Goal: Transaction & Acquisition: Purchase product/service

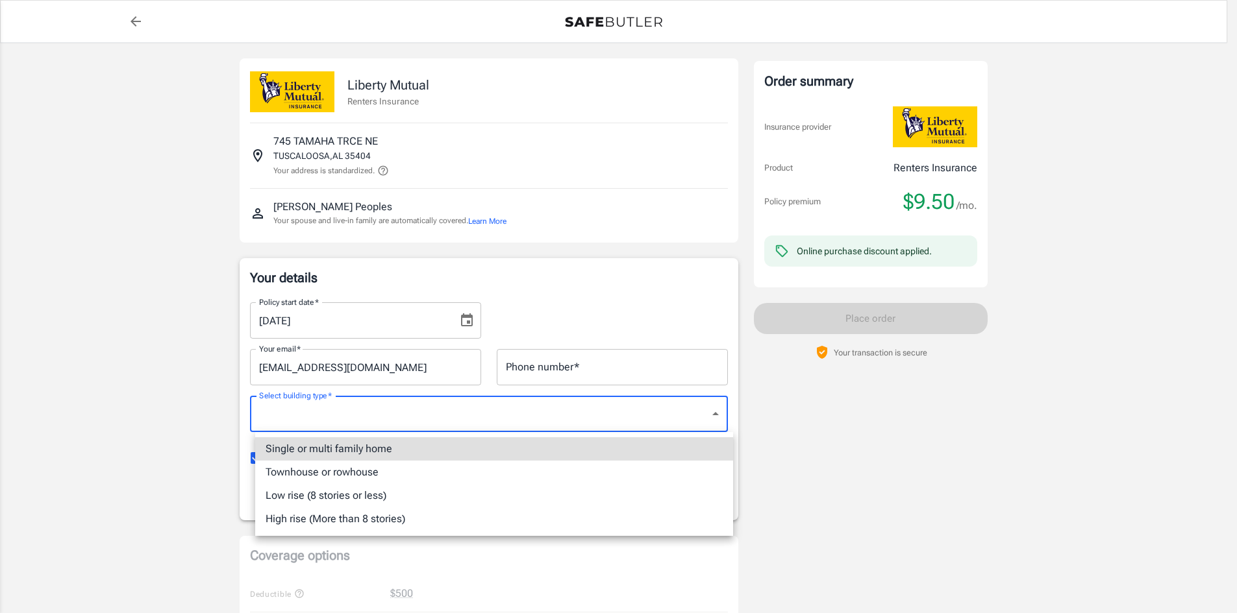
click at [718, 410] on body "Policy premium $ 9.50 /mo Liberty Mutual Renters Insurance [STREET_ADDRESS] You…" at bounding box center [618, 614] width 1237 height 1228
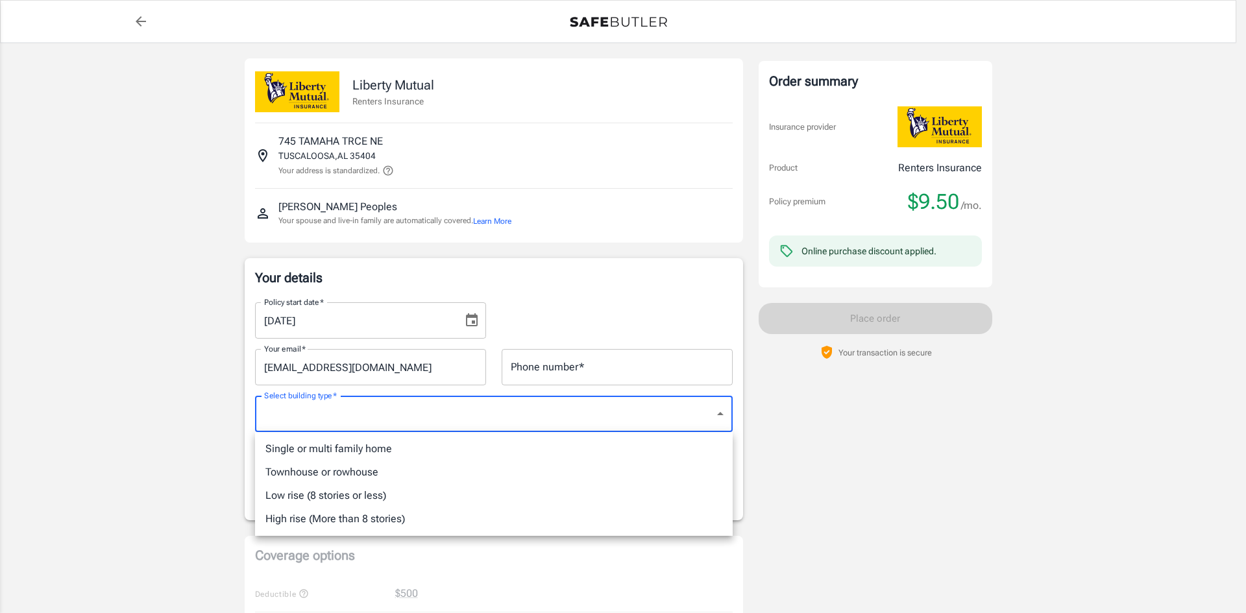
click at [852, 454] on div at bounding box center [623, 306] width 1246 height 613
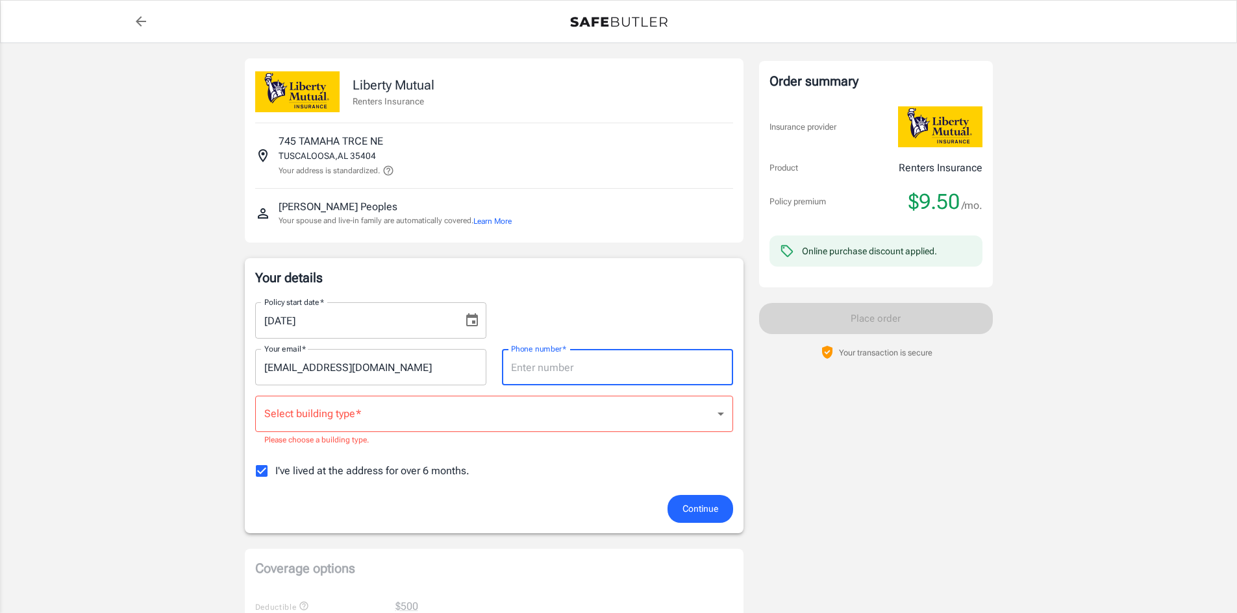
click at [650, 370] on input "Phone number   *" at bounding box center [617, 367] width 231 height 36
type input "2564410161"
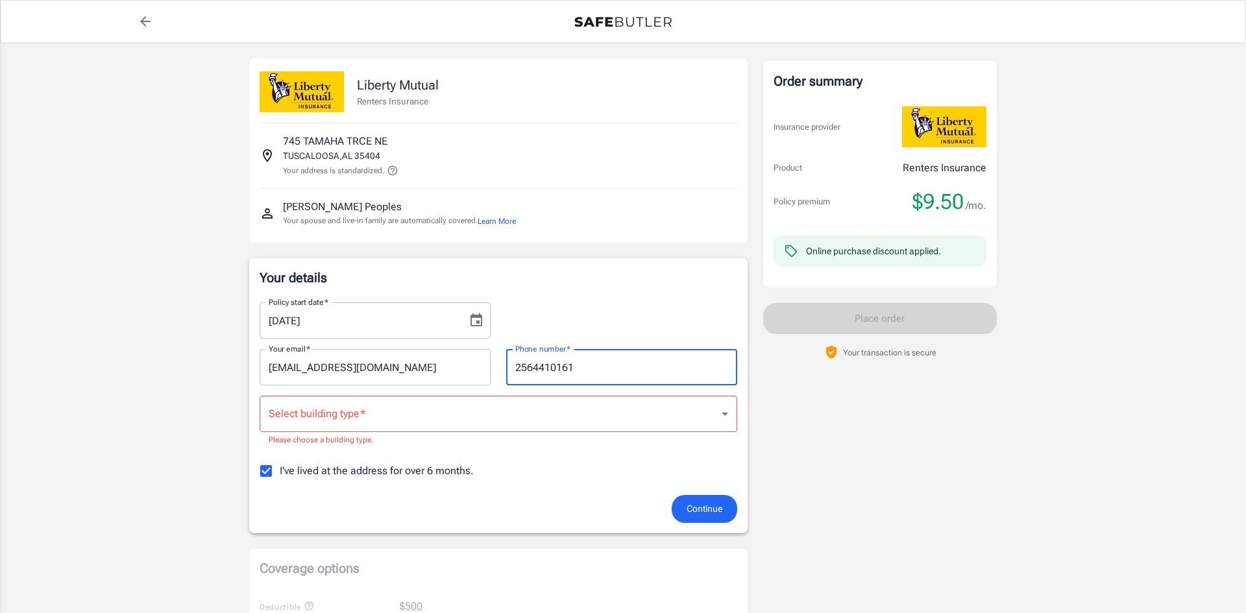
click at [717, 423] on body "Policy premium $ 9.50 /mo Liberty Mutual Renters Insurance [STREET_ADDRESS] You…" at bounding box center [623, 620] width 1246 height 1241
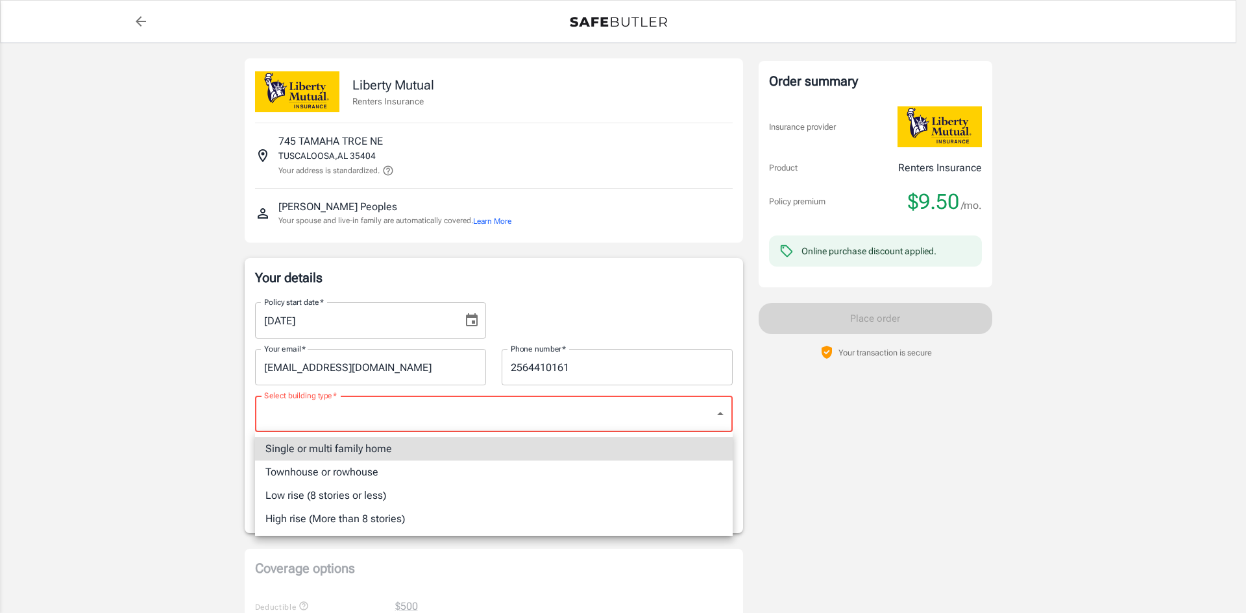
click at [495, 452] on li "Single or multi family home" at bounding box center [494, 449] width 478 height 23
type input "singlefamily"
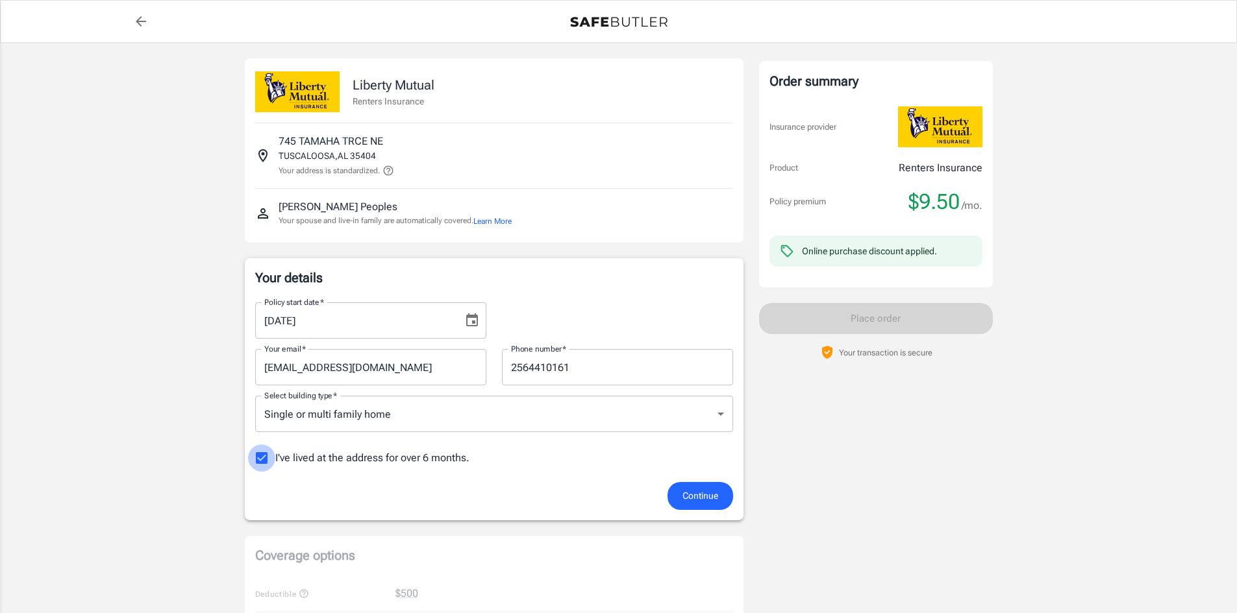
click at [265, 460] on input "I've lived at the address for over 6 months." at bounding box center [261, 458] width 27 height 27
checkbox input "false"
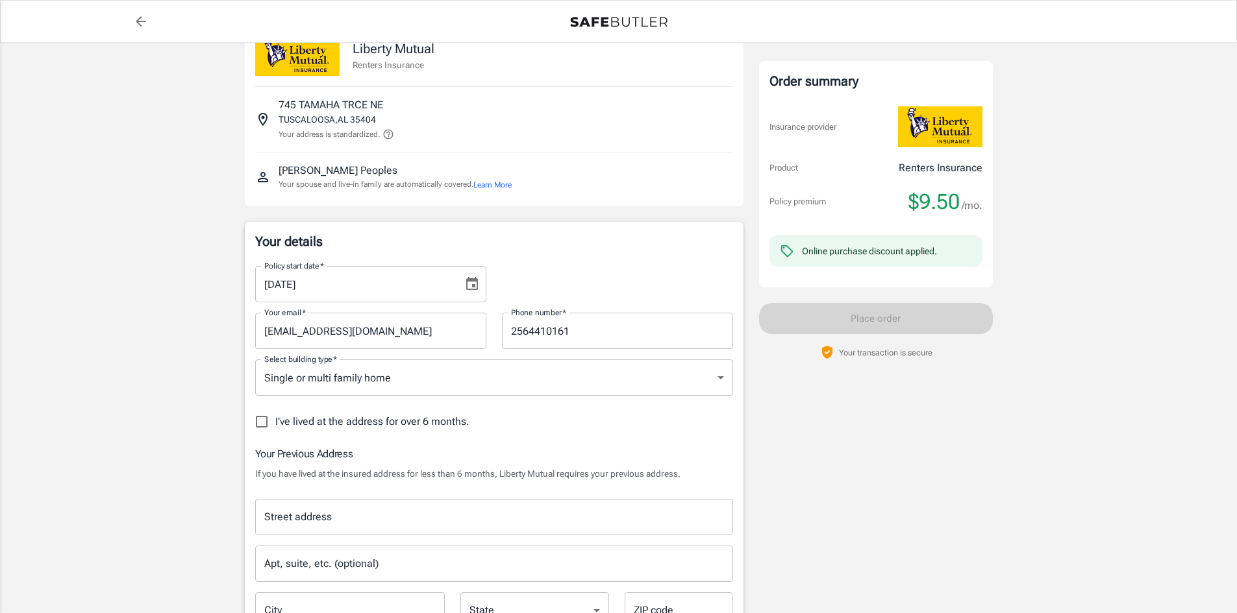
scroll to position [65, 0]
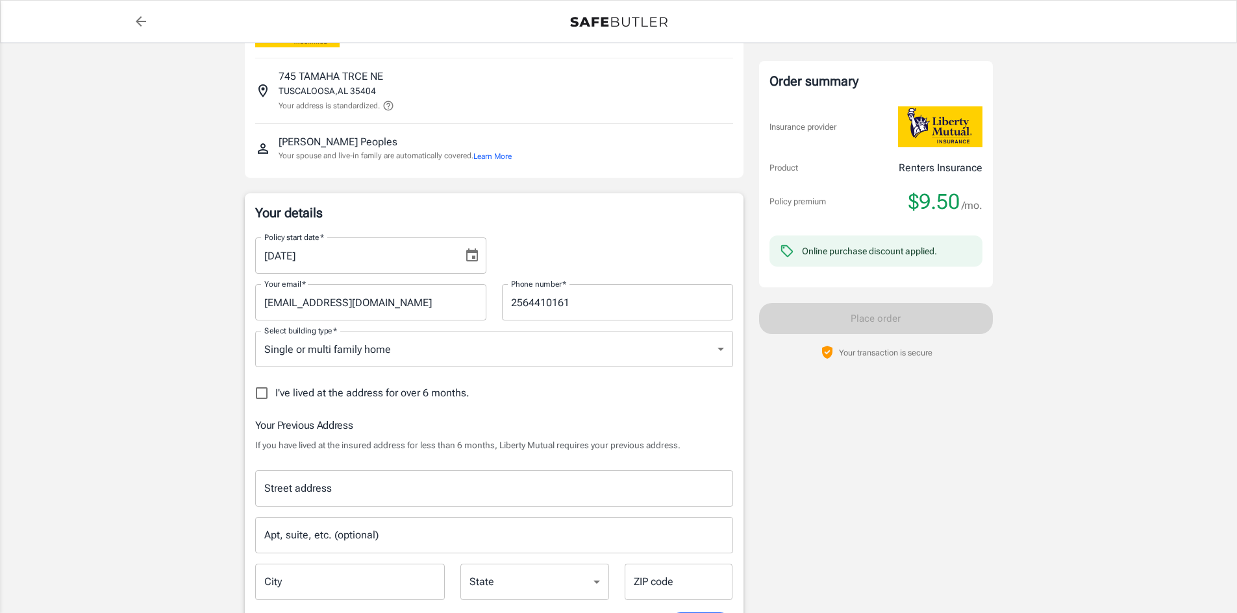
click at [409, 488] on input "Street address" at bounding box center [494, 488] width 466 height 25
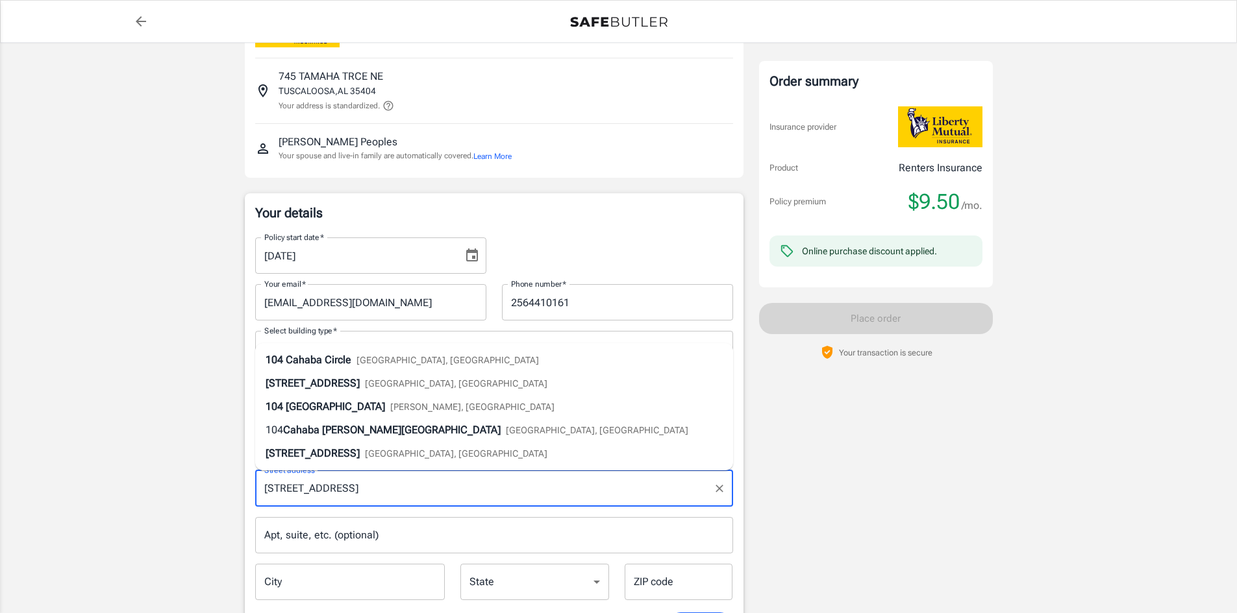
type input "[STREET_ADDRESS]"
click at [391, 574] on input "City" at bounding box center [350, 582] width 190 height 36
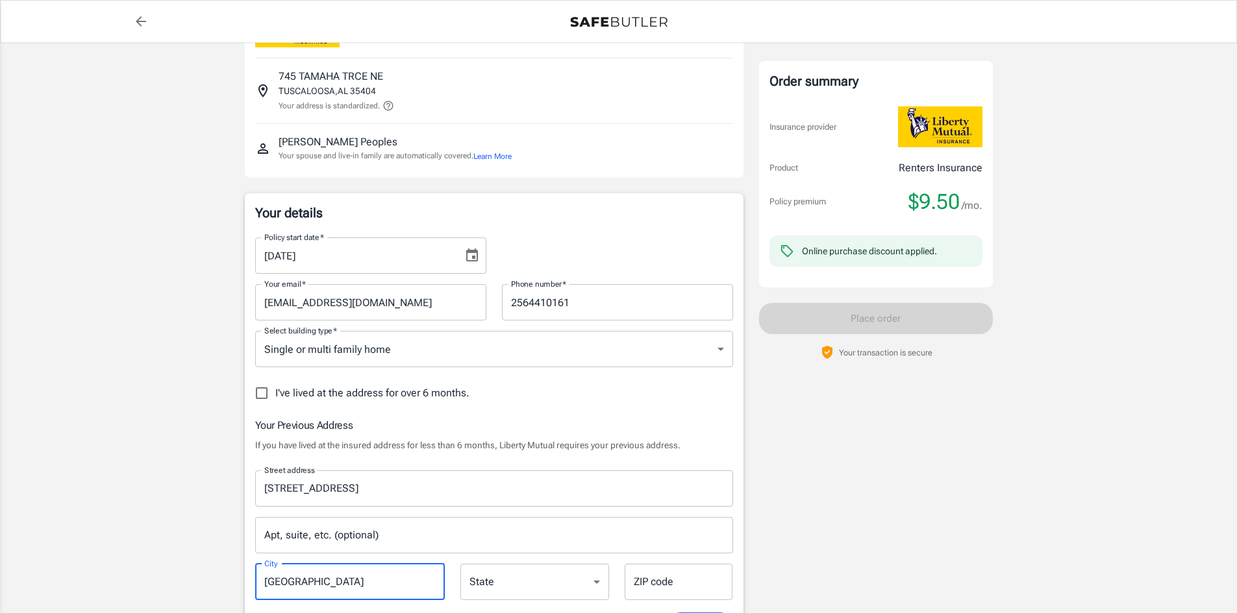
type input "[GEOGRAPHIC_DATA]"
select select "AL"
click at [649, 591] on input "ZIP code" at bounding box center [678, 582] width 108 height 36
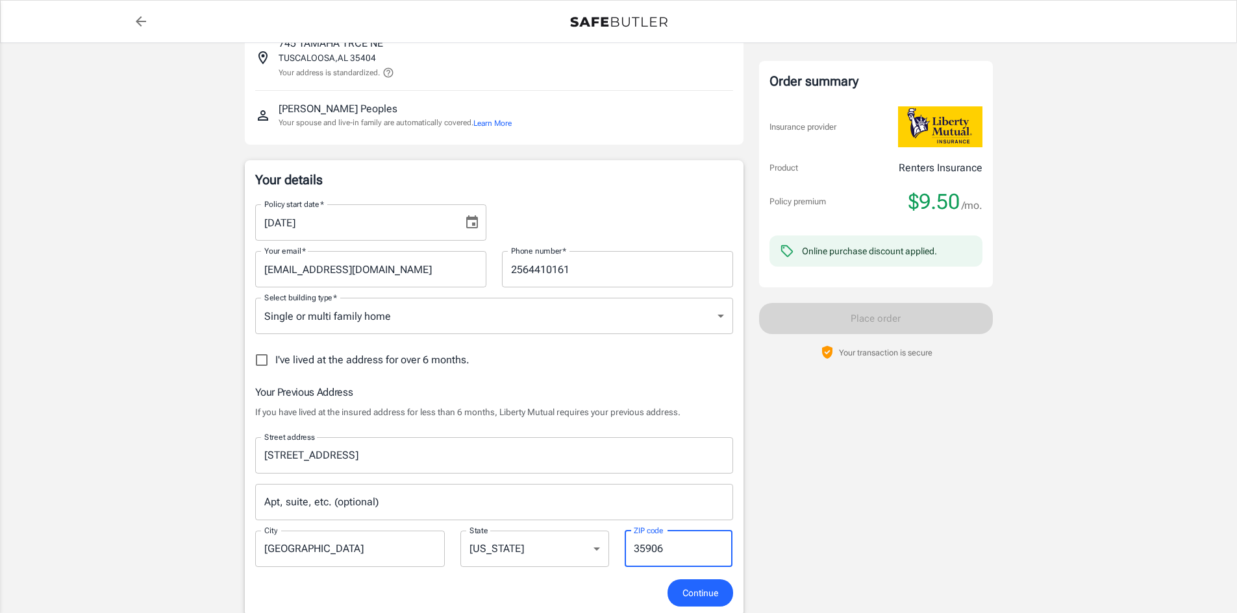
scroll to position [130, 0]
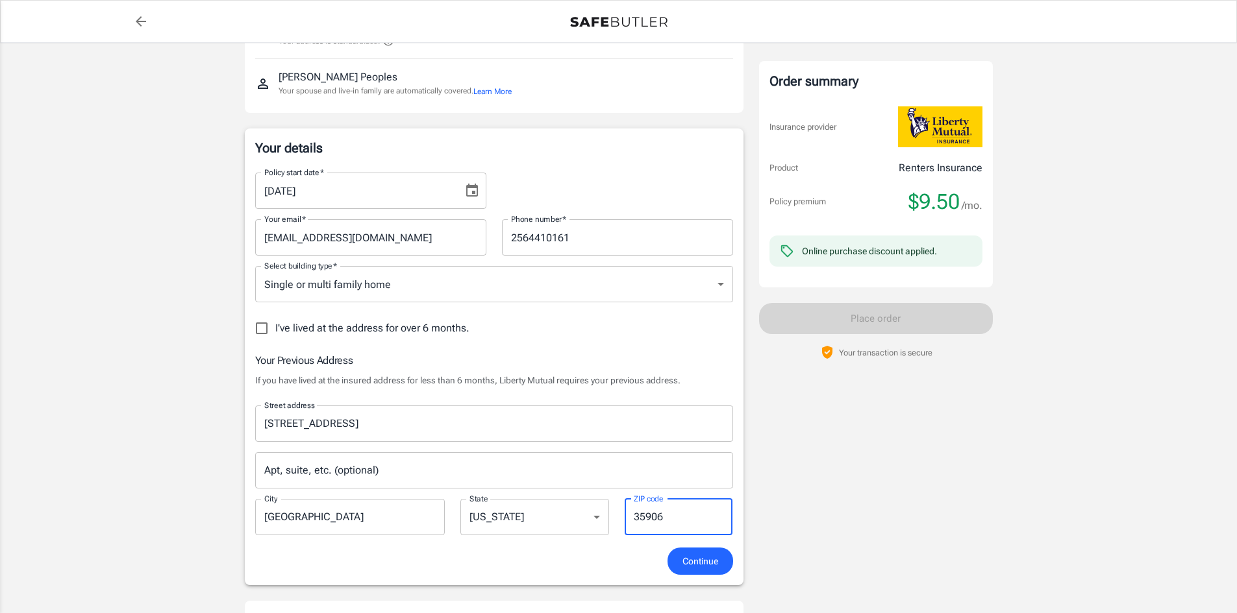
type input "35906"
click at [706, 556] on span "Continue" at bounding box center [700, 562] width 36 height 16
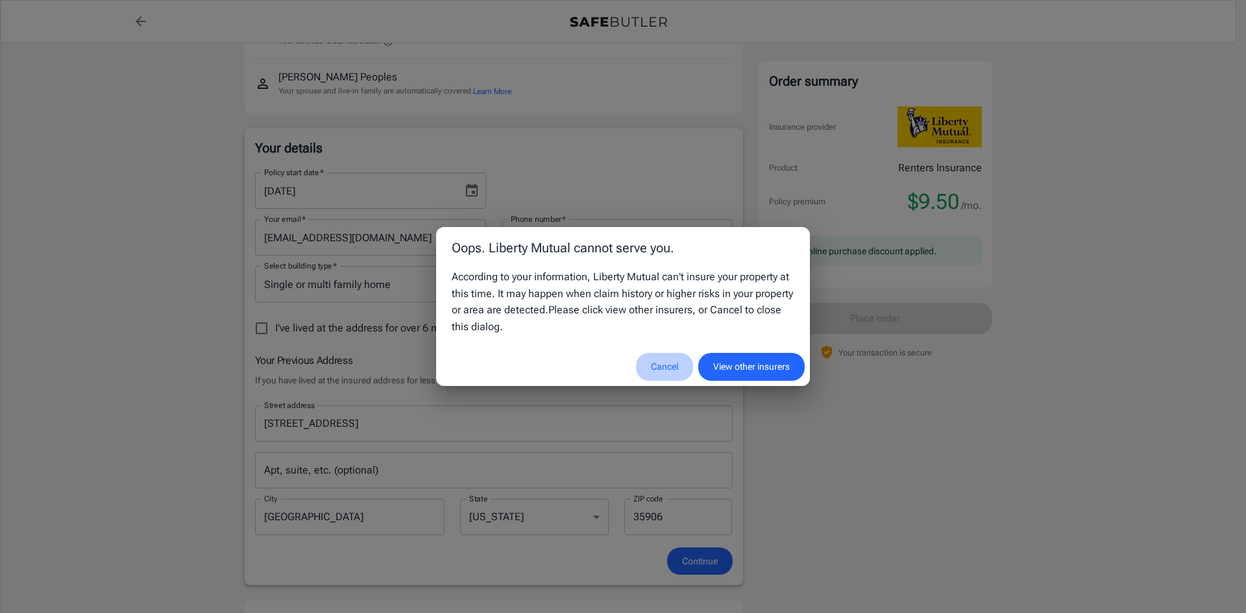
click at [665, 365] on button "Cancel" at bounding box center [664, 367] width 57 height 28
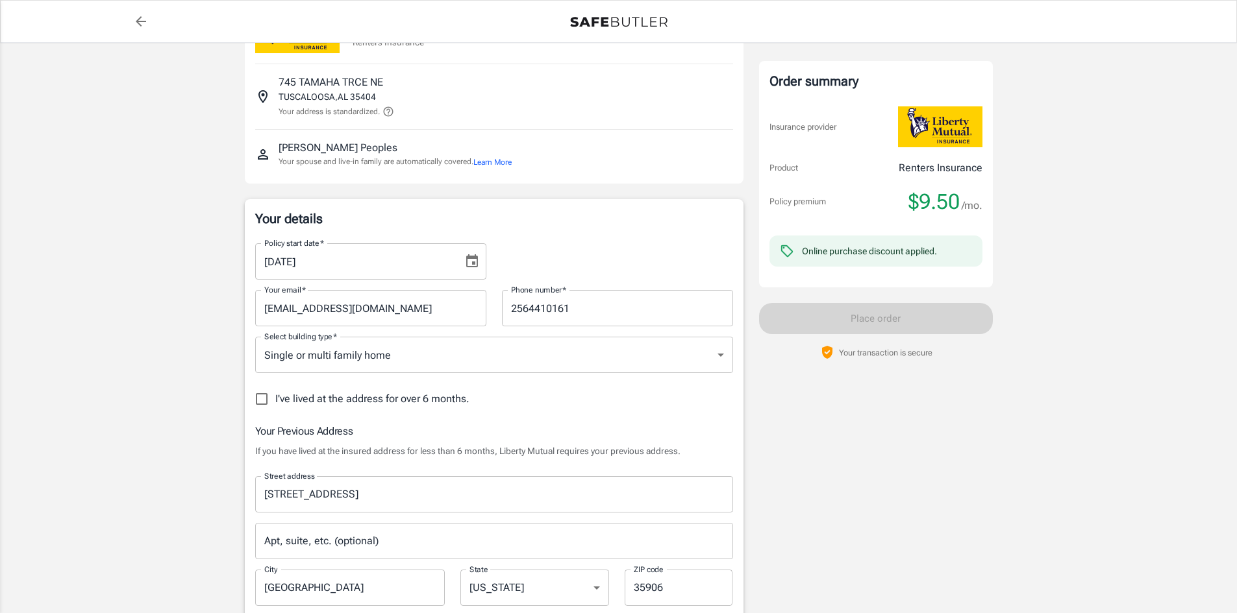
scroll to position [0, 0]
